Goal: Task Accomplishment & Management: Use online tool/utility

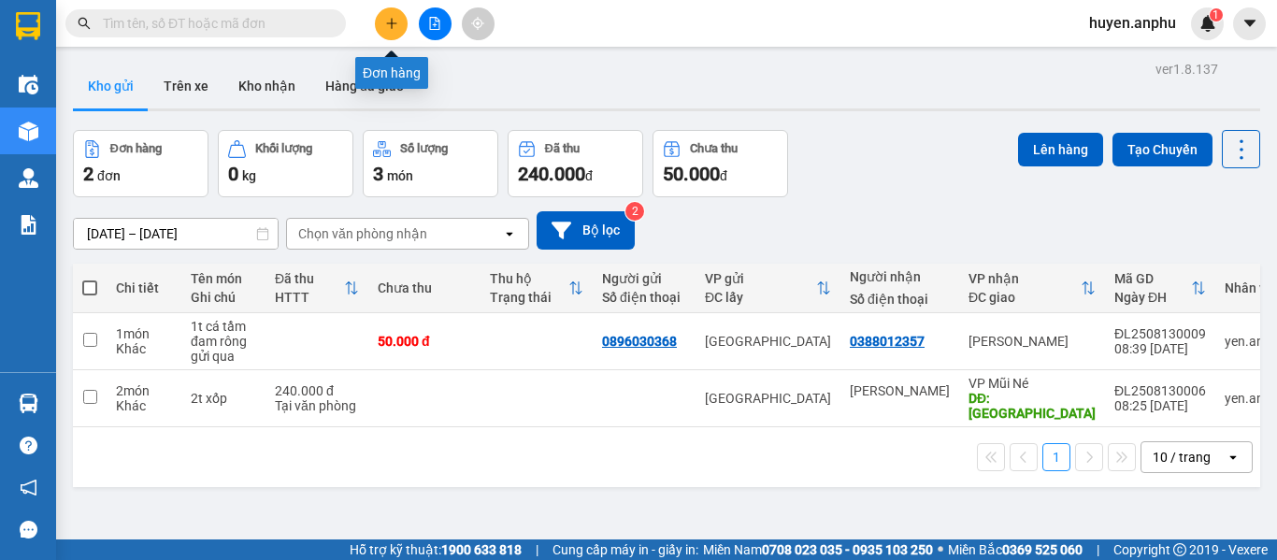
click at [392, 23] on icon "plus" at bounding box center [391, 22] width 10 height 1
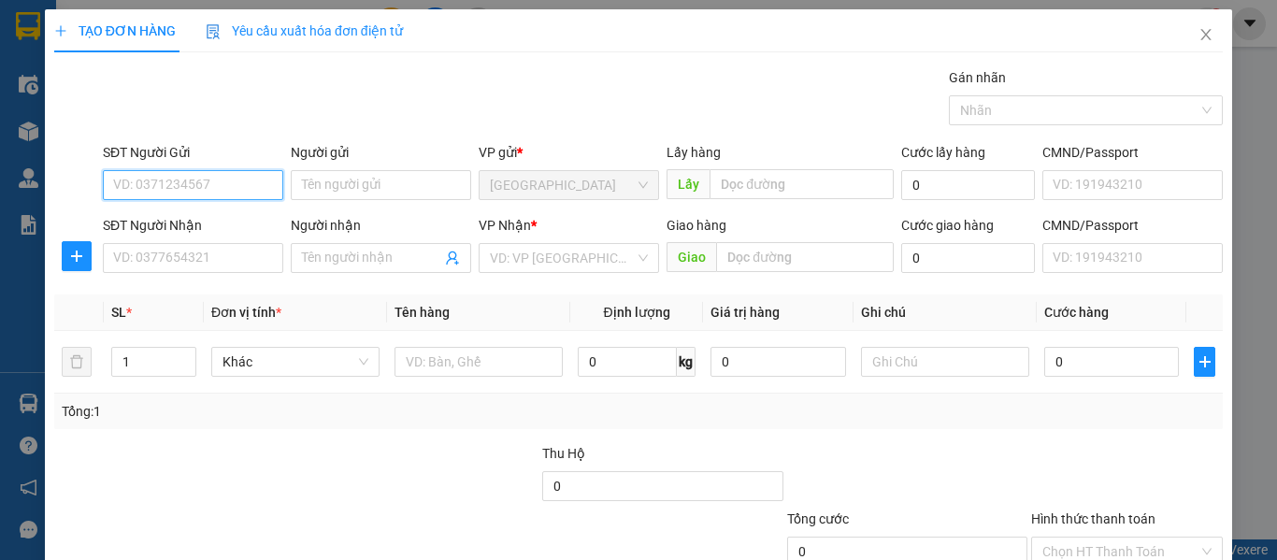
click at [163, 180] on input "SĐT Người Gửi" at bounding box center [193, 185] width 180 height 30
type input "0347356239"
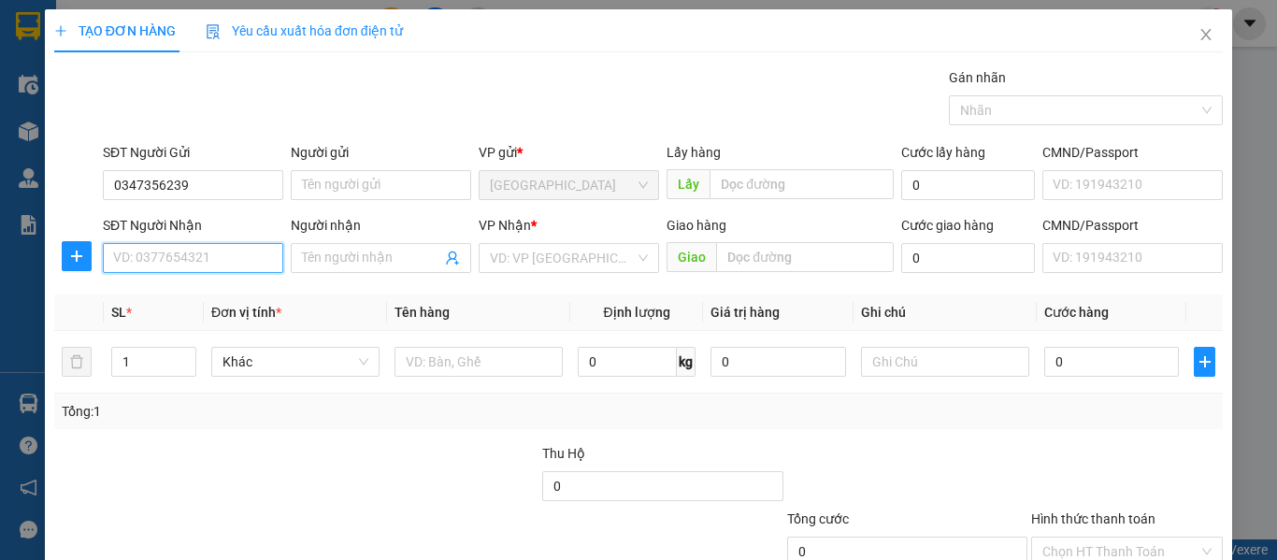
click at [210, 251] on input "SĐT Người Nhận" at bounding box center [193, 258] width 180 height 30
click at [142, 262] on input "0961960990" at bounding box center [193, 258] width 180 height 30
click at [159, 259] on input "0961960990" at bounding box center [193, 258] width 180 height 30
click at [198, 261] on input "0961960990" at bounding box center [193, 258] width 180 height 30
type input "0961960990"
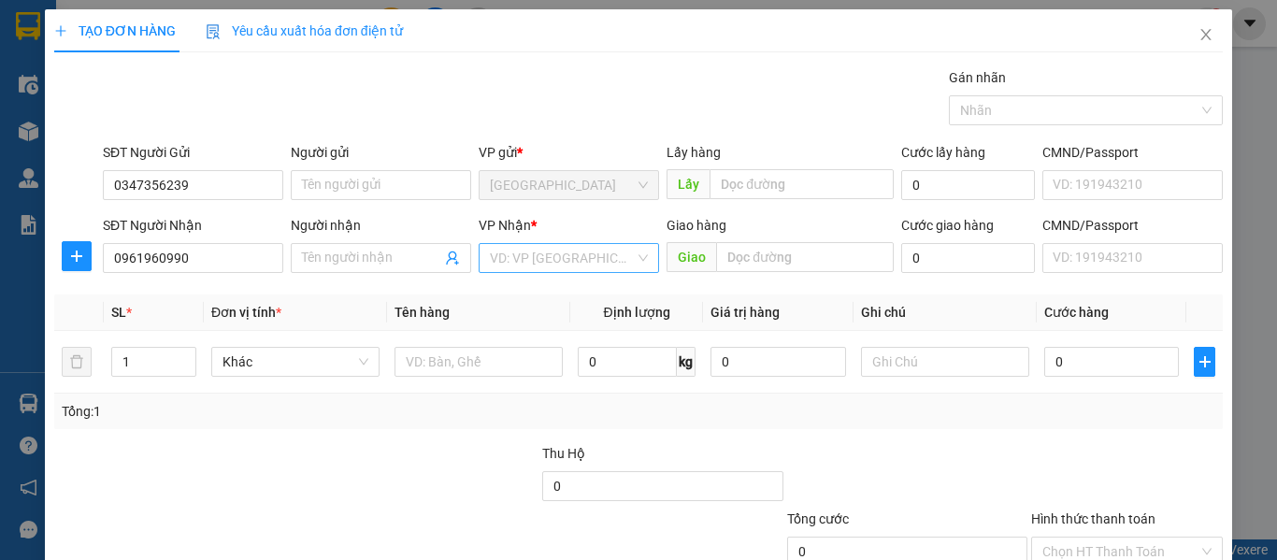
click at [529, 251] on input "search" at bounding box center [562, 258] width 145 height 28
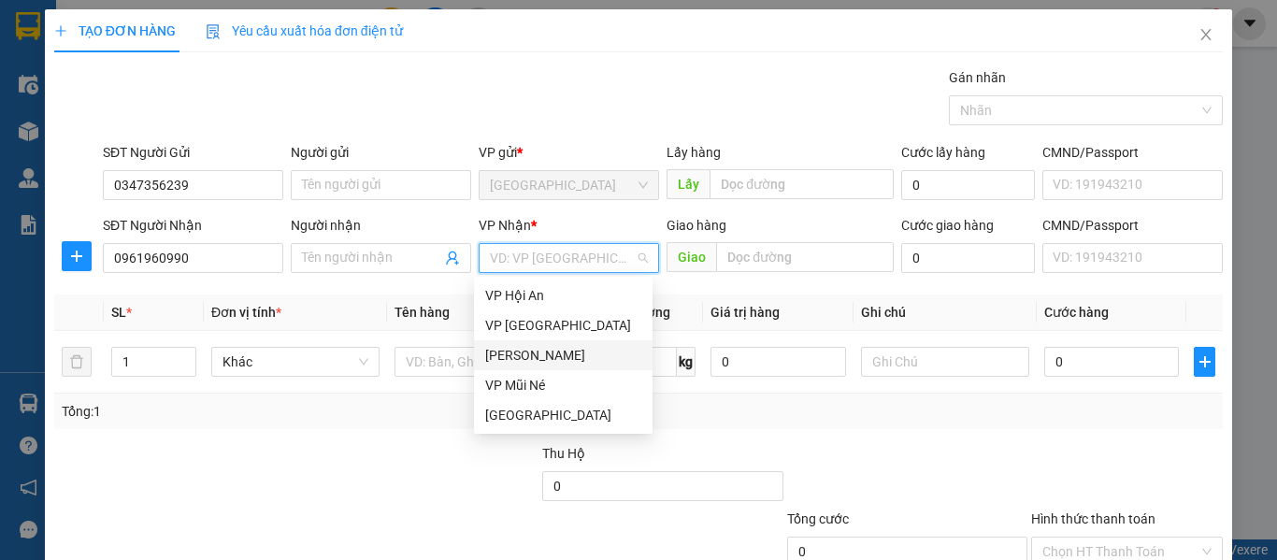
click at [525, 351] on div "[PERSON_NAME]" at bounding box center [563, 355] width 156 height 21
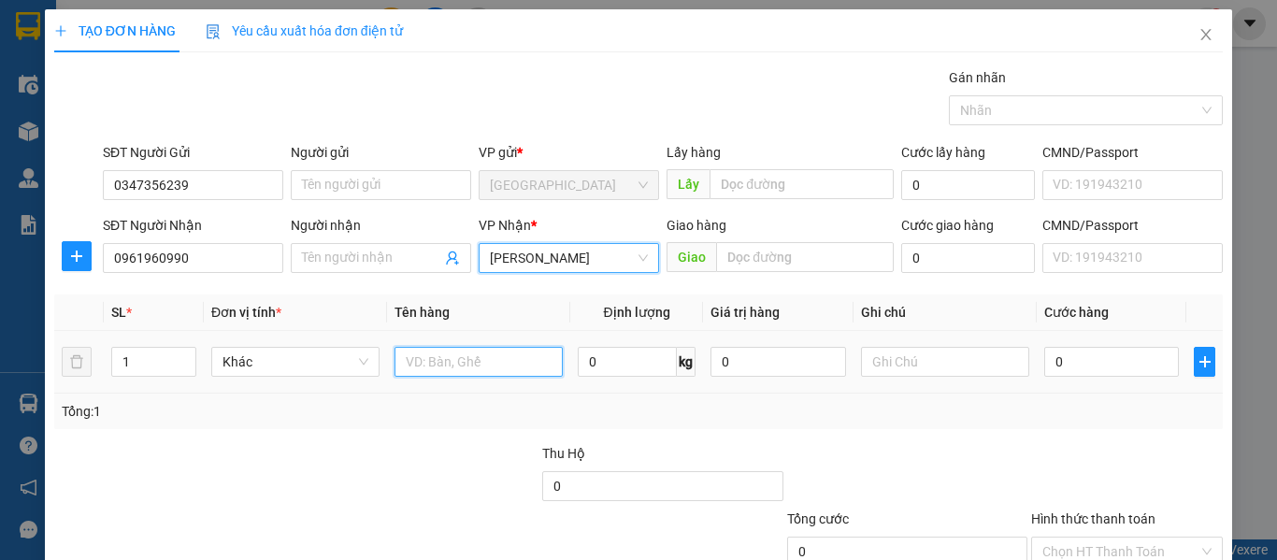
click at [445, 360] on input "text" at bounding box center [478, 362] width 168 height 30
type input "h"
type input "HSO"
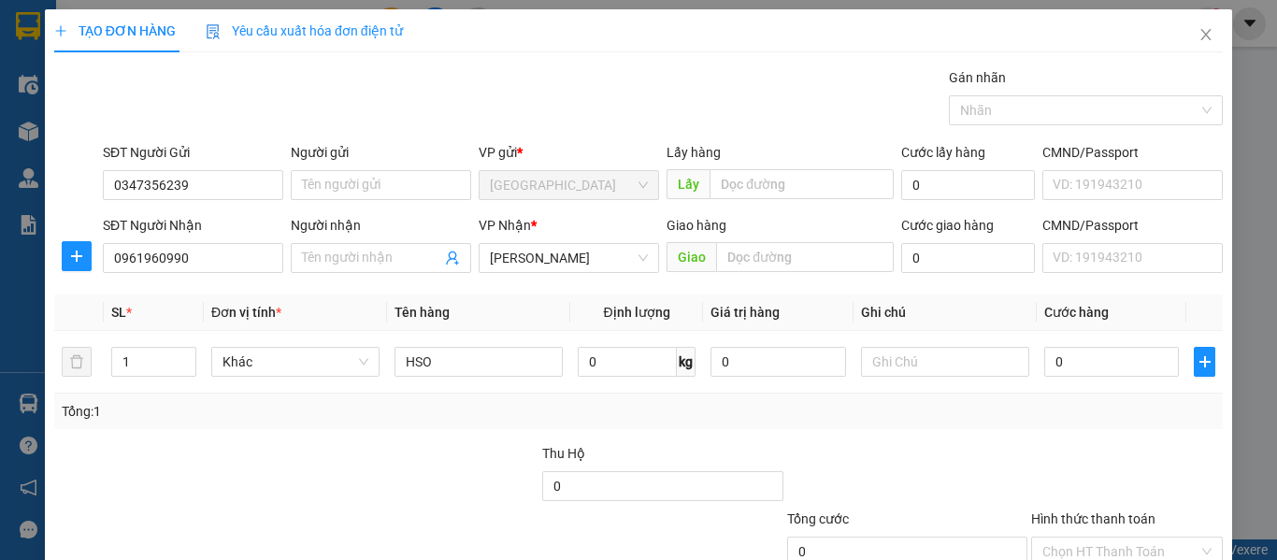
click at [946, 415] on div "Tổng: 1" at bounding box center [639, 411] width 1154 height 21
click at [1044, 365] on input "0" at bounding box center [1111, 362] width 135 height 30
click at [1044, 367] on input "0" at bounding box center [1111, 362] width 135 height 30
type input "30"
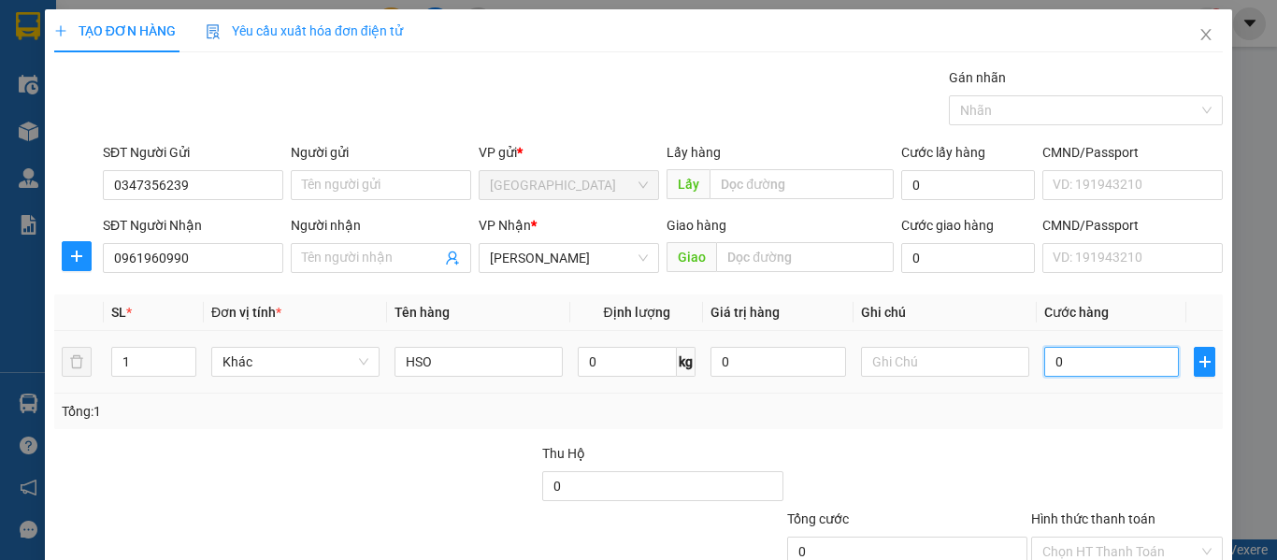
type input "30"
type input "30.000"
click at [1056, 398] on div "Tổng: 1" at bounding box center [638, 412] width 1168 height 36
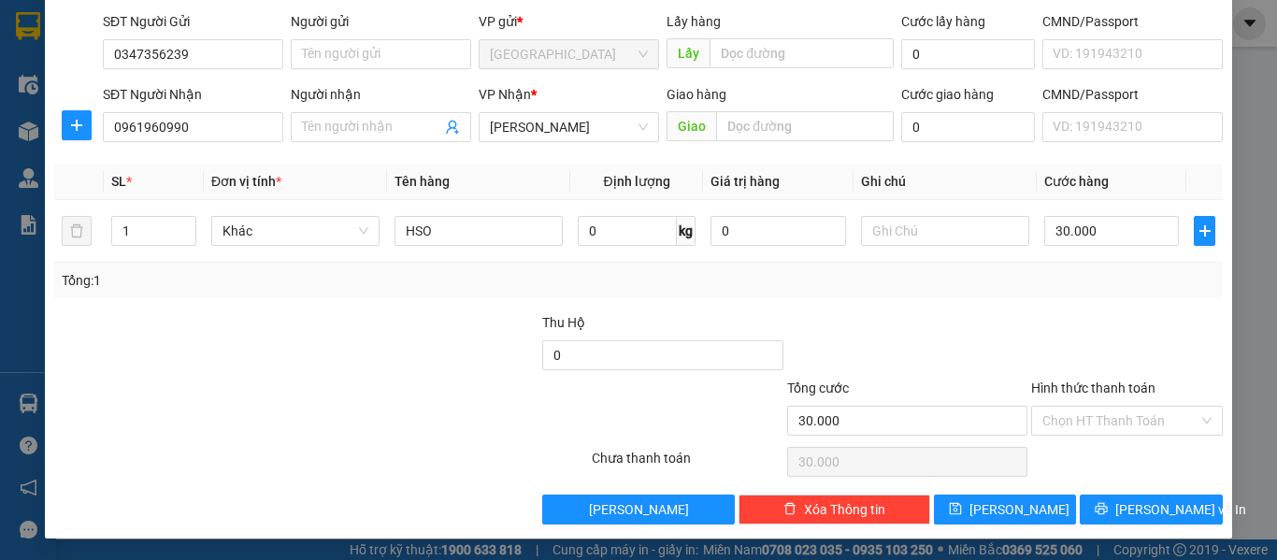
scroll to position [132, 0]
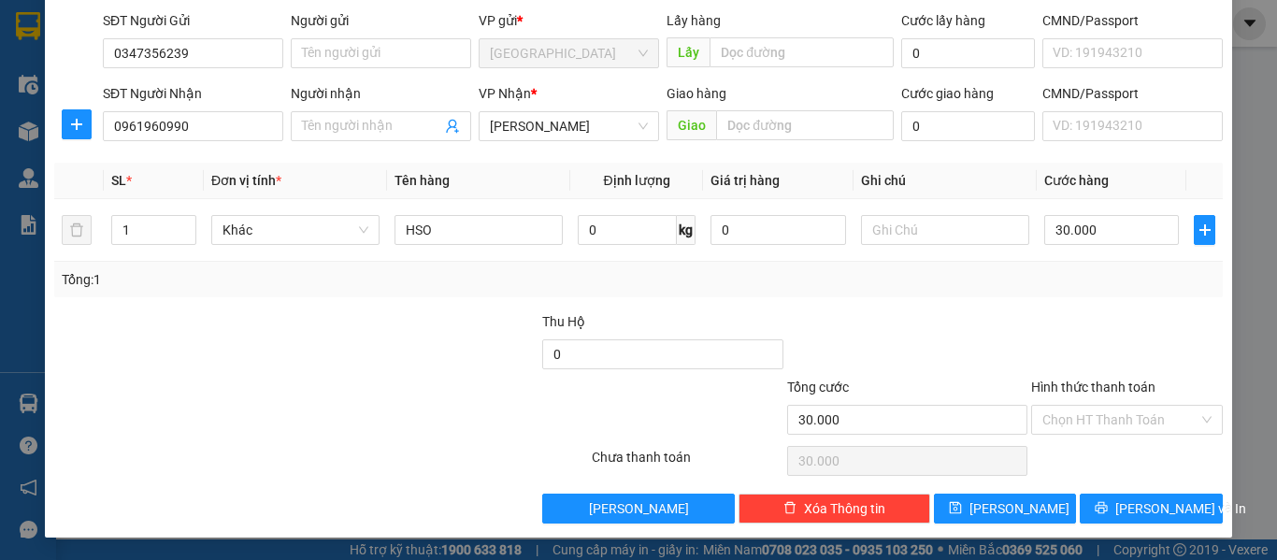
click at [967, 295] on div "Tổng: 1" at bounding box center [638, 280] width 1168 height 36
click at [350, 378] on div at bounding box center [223, 409] width 342 height 65
click at [912, 335] on div at bounding box center [907, 343] width 244 height 65
drag, startPoint x: 1042, startPoint y: 421, endPoint x: 1019, endPoint y: 414, distance: 24.3
click at [1043, 421] on input "Hình thức thanh toán" at bounding box center [1120, 420] width 156 height 28
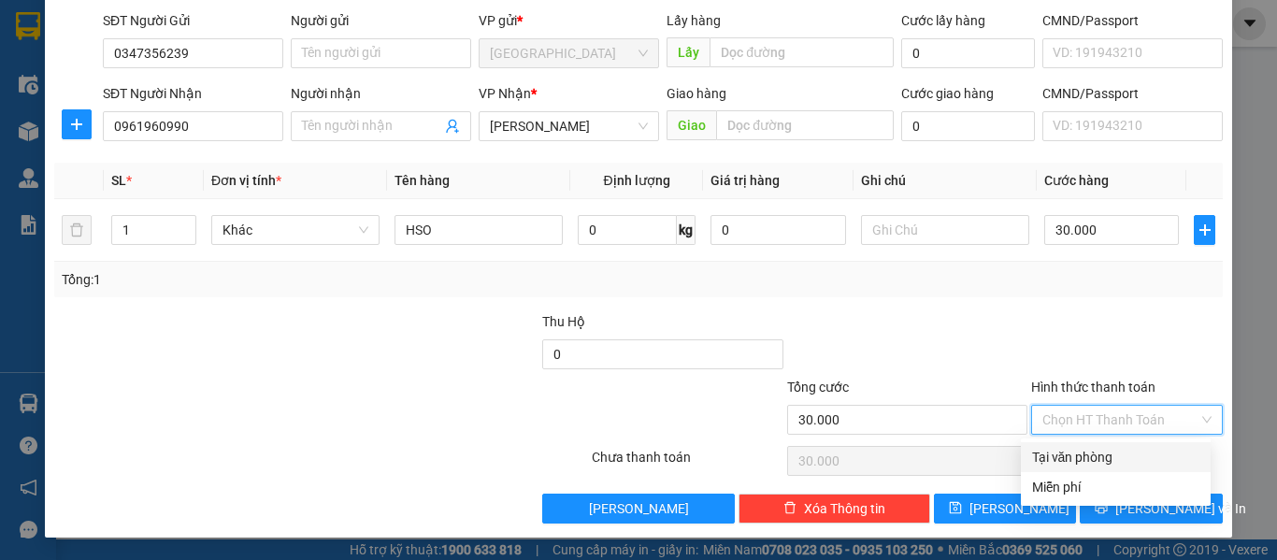
click at [1056, 456] on div "Tại văn phòng" at bounding box center [1115, 457] width 167 height 21
type input "0"
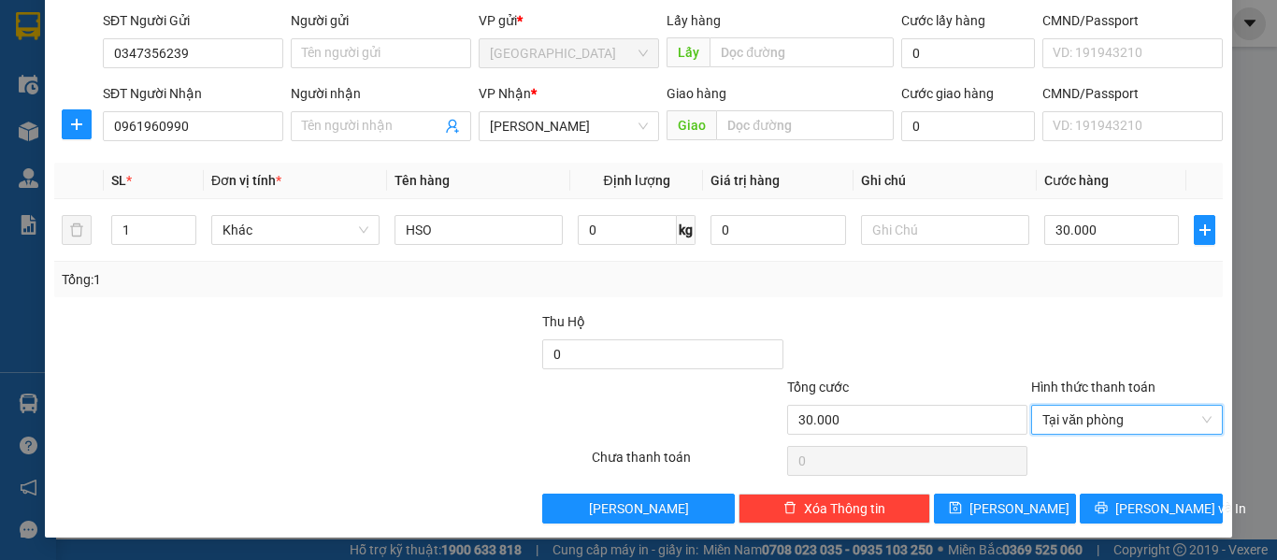
click at [1035, 330] on div at bounding box center [1126, 343] width 195 height 65
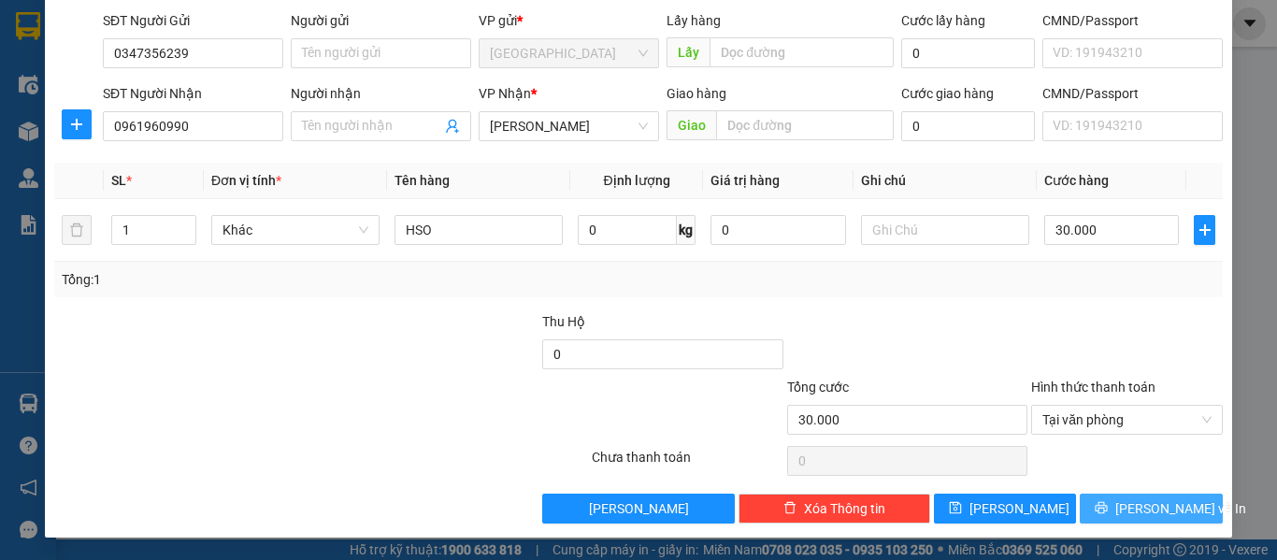
click at [1121, 494] on button "[PERSON_NAME] và In" at bounding box center [1151, 509] width 143 height 30
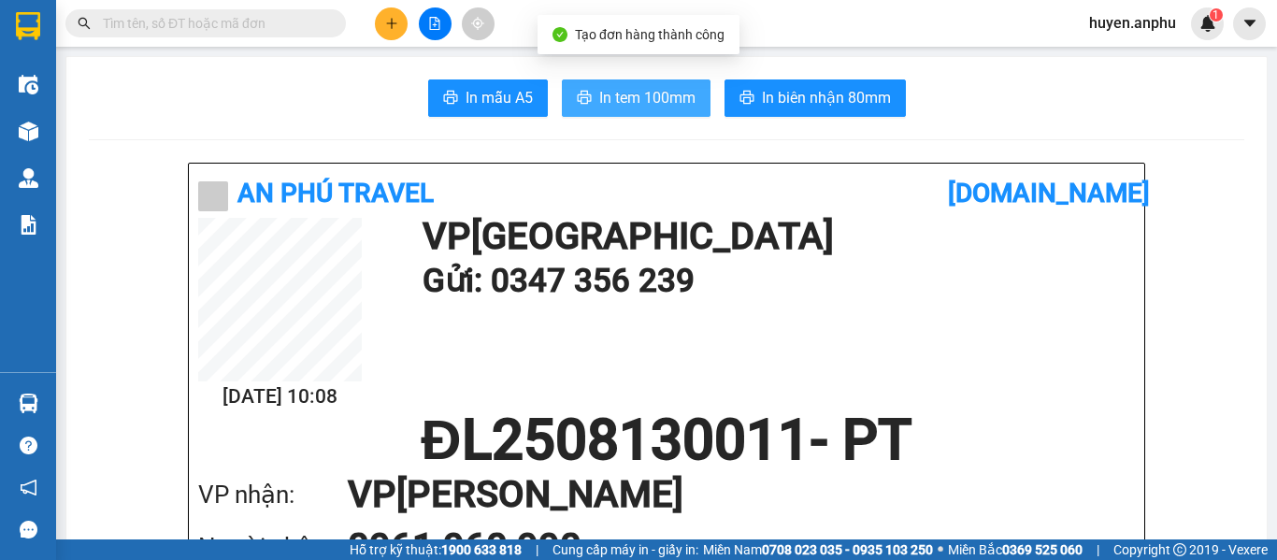
click at [660, 98] on span "In tem 100mm" at bounding box center [647, 97] width 96 height 23
